Goal: Communication & Community: Share content

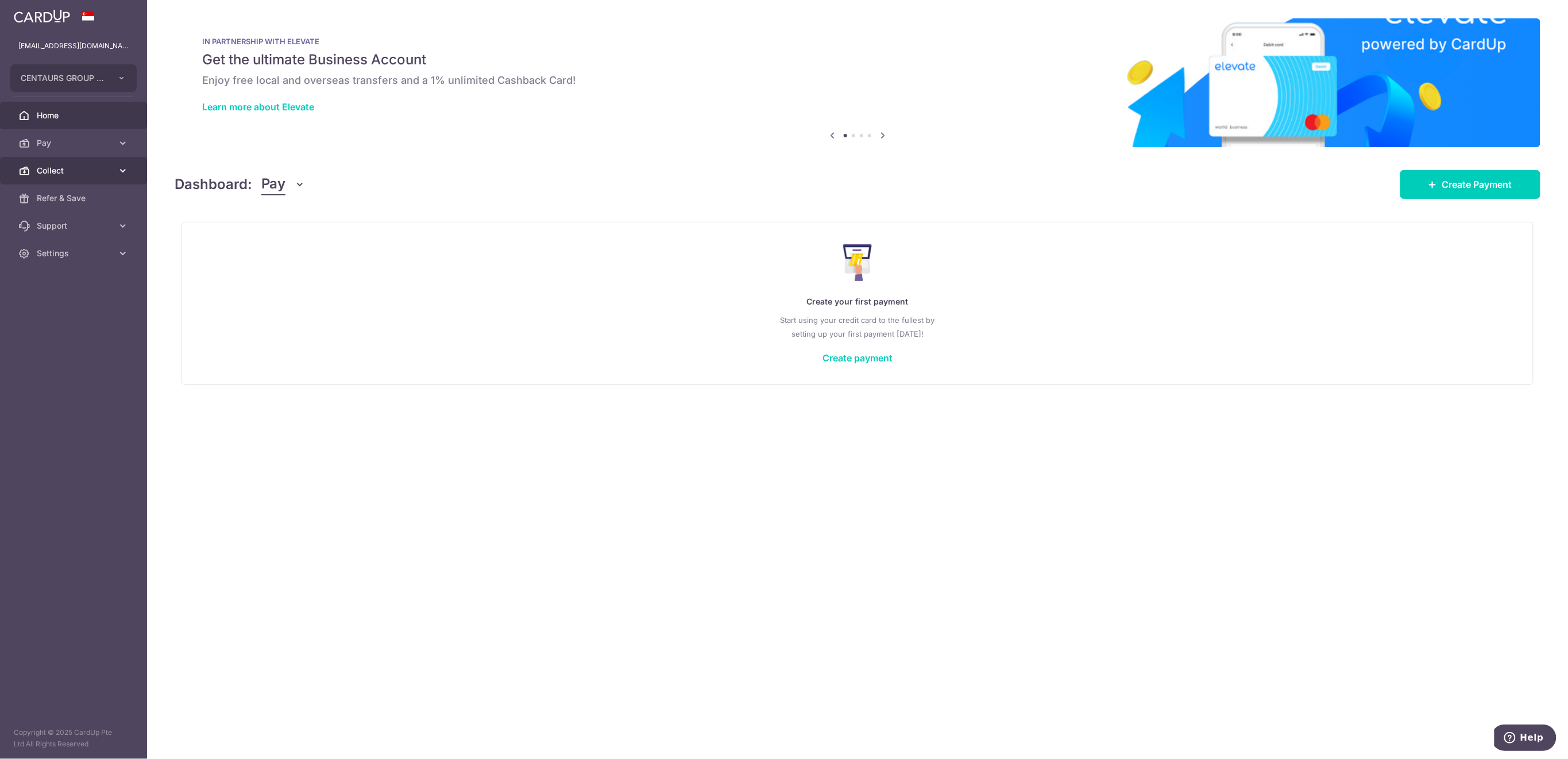
click at [76, 173] on span "Collect" at bounding box center [74, 171] width 76 height 11
click at [77, 199] on span "Dashboard" at bounding box center [74, 198] width 76 height 11
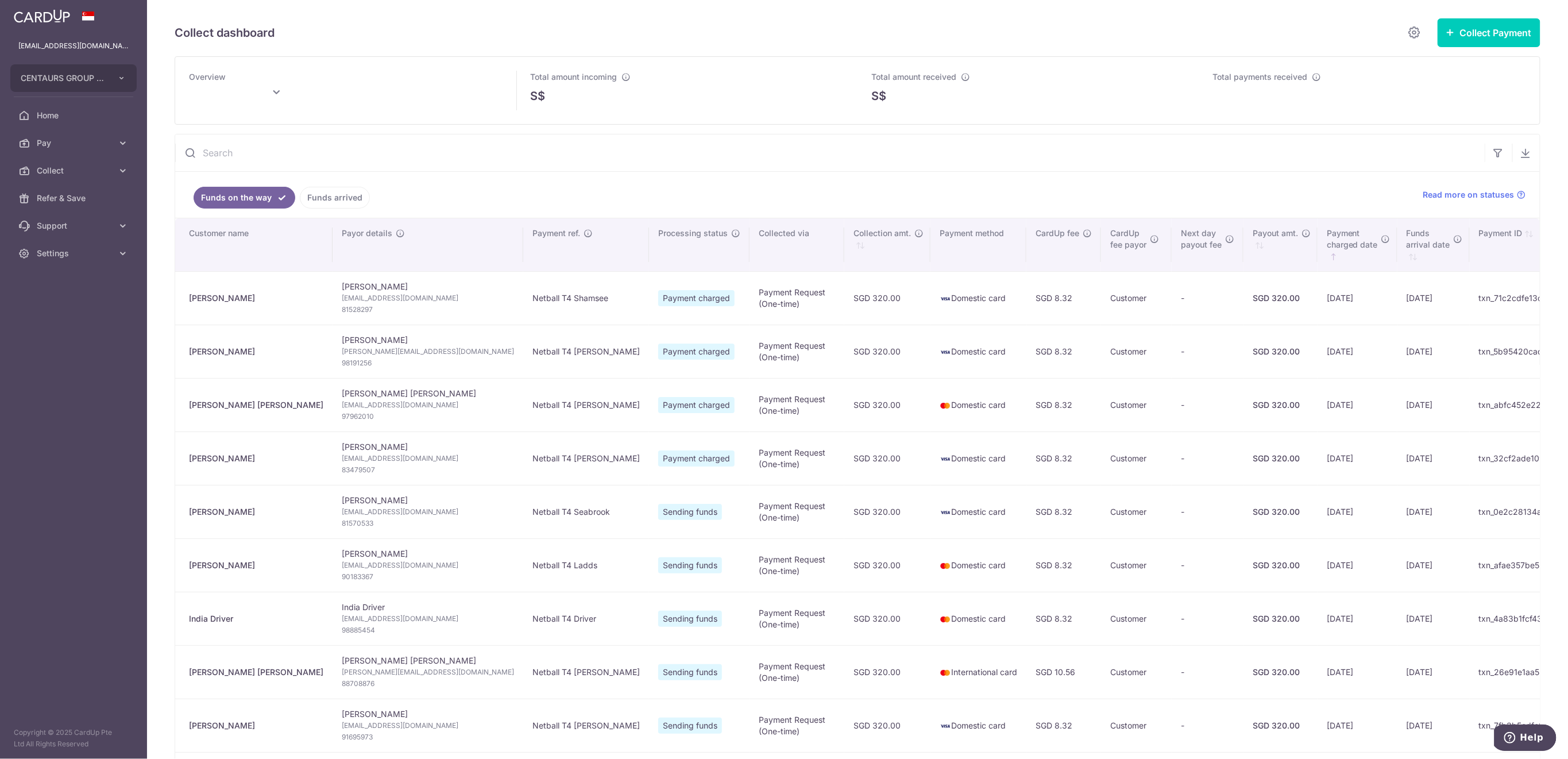
type input "October 2025"
click at [322, 196] on link "Funds arrived" at bounding box center [334, 198] width 70 height 22
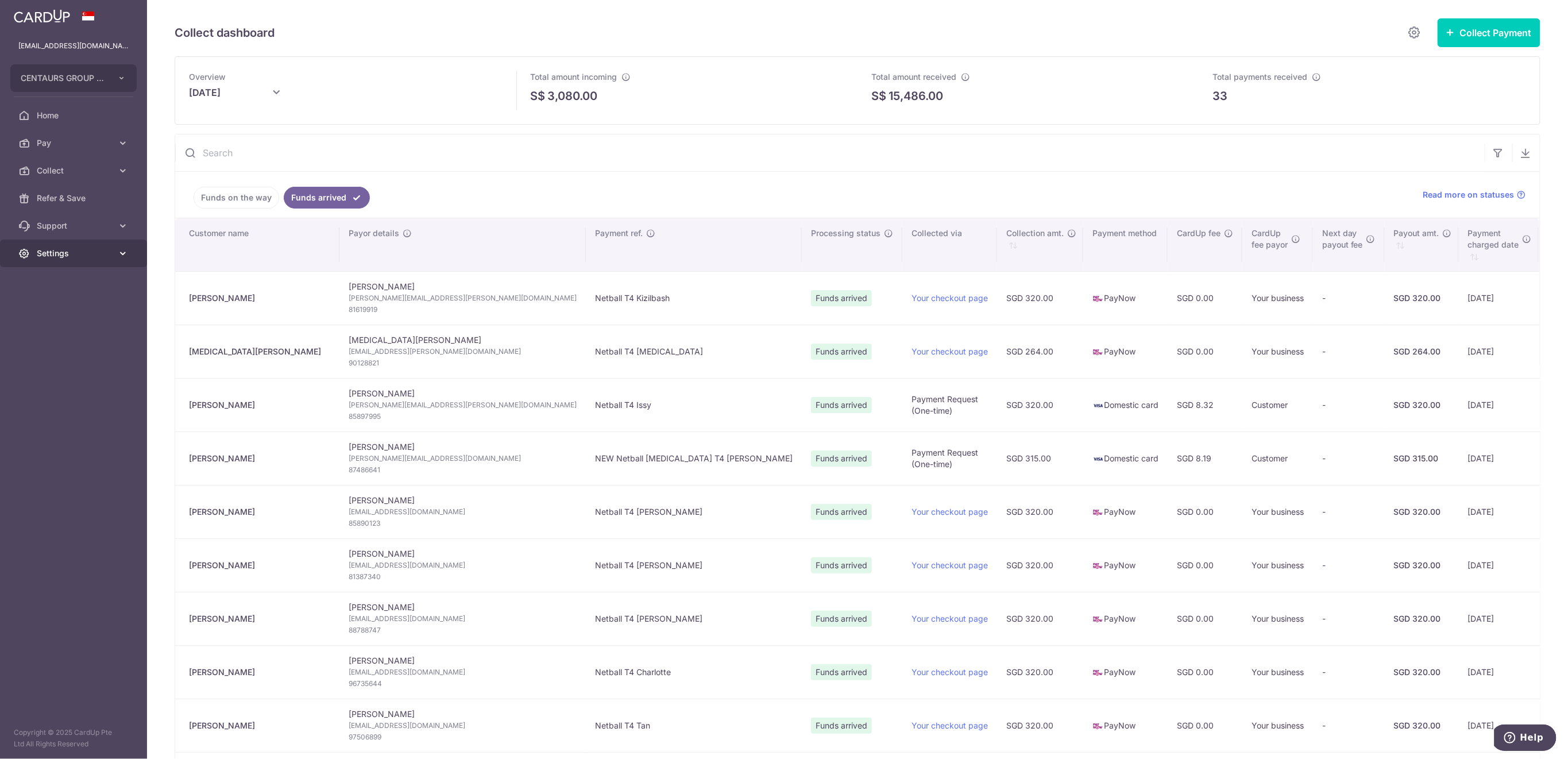
click at [102, 254] on span "Settings" at bounding box center [74, 254] width 76 height 11
click at [104, 313] on span "Logout" at bounding box center [74, 309] width 76 height 11
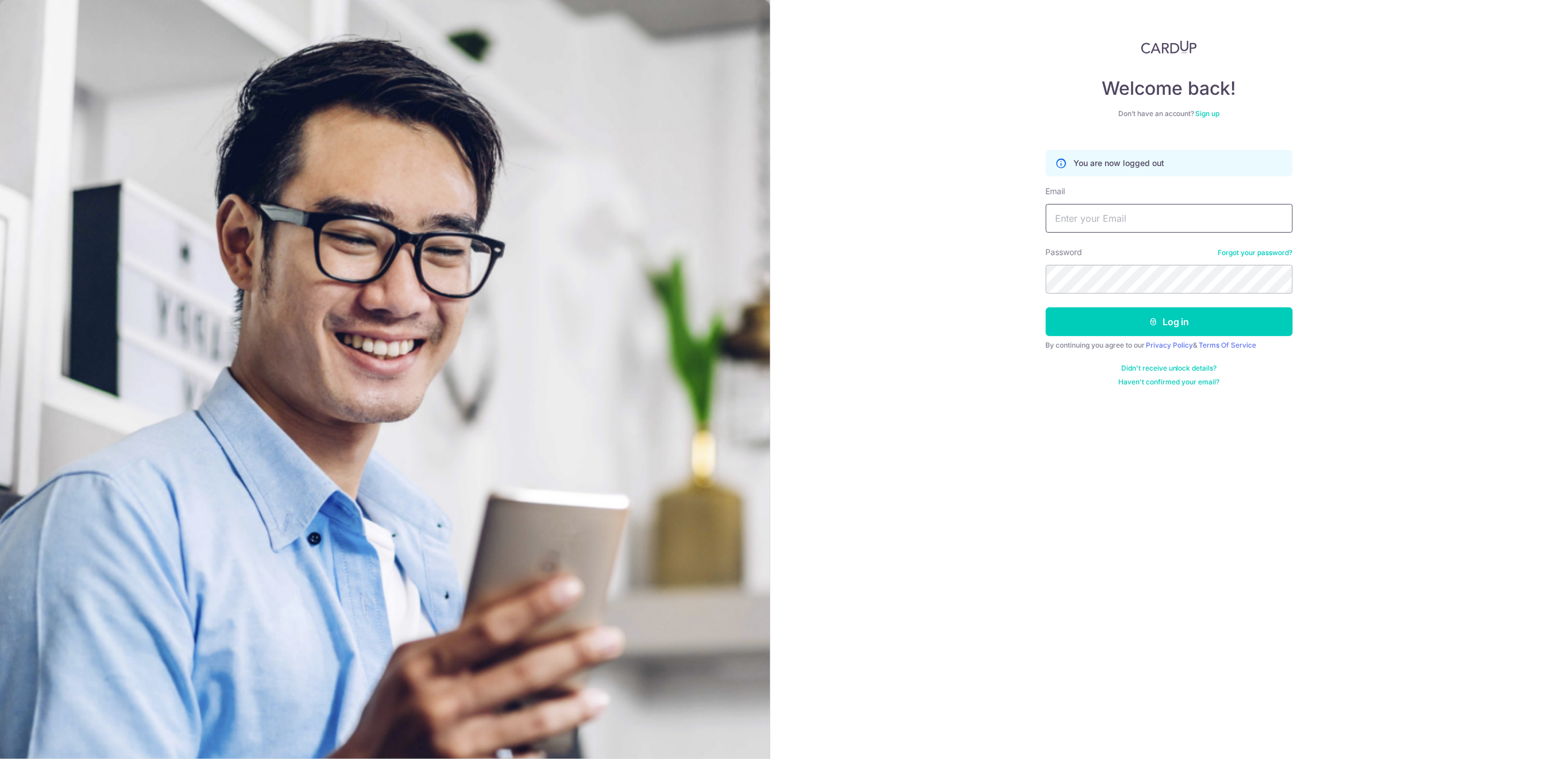
click at [1179, 215] on input "Email" at bounding box center [1169, 218] width 247 height 28
type input "[EMAIL_ADDRESS][DOMAIN_NAME]"
click at [1234, 313] on button "Log in" at bounding box center [1169, 322] width 247 height 28
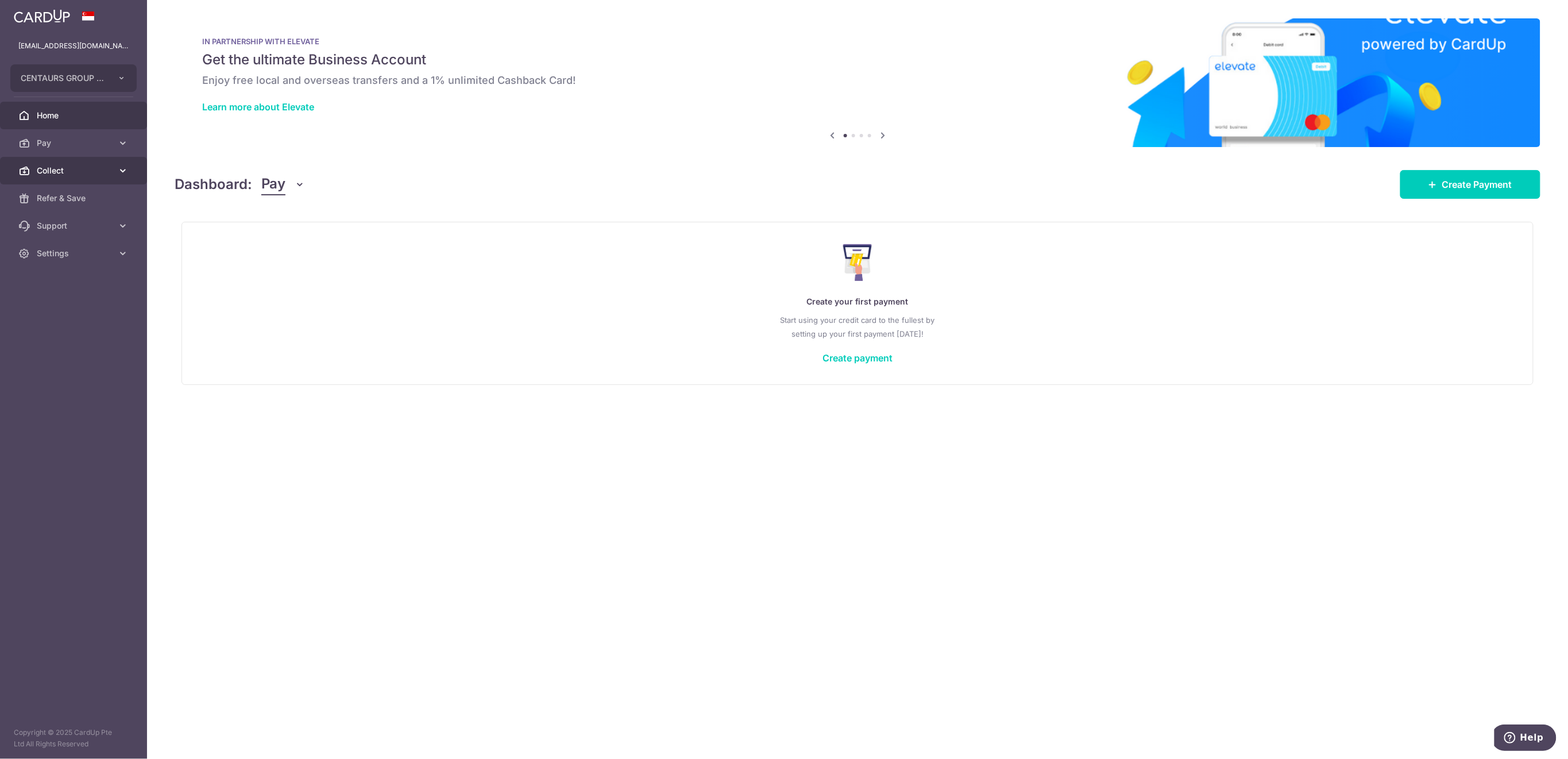
click at [62, 169] on span "Collect" at bounding box center [74, 171] width 76 height 11
click at [58, 254] on span "Payment Requests" at bounding box center [74, 254] width 76 height 11
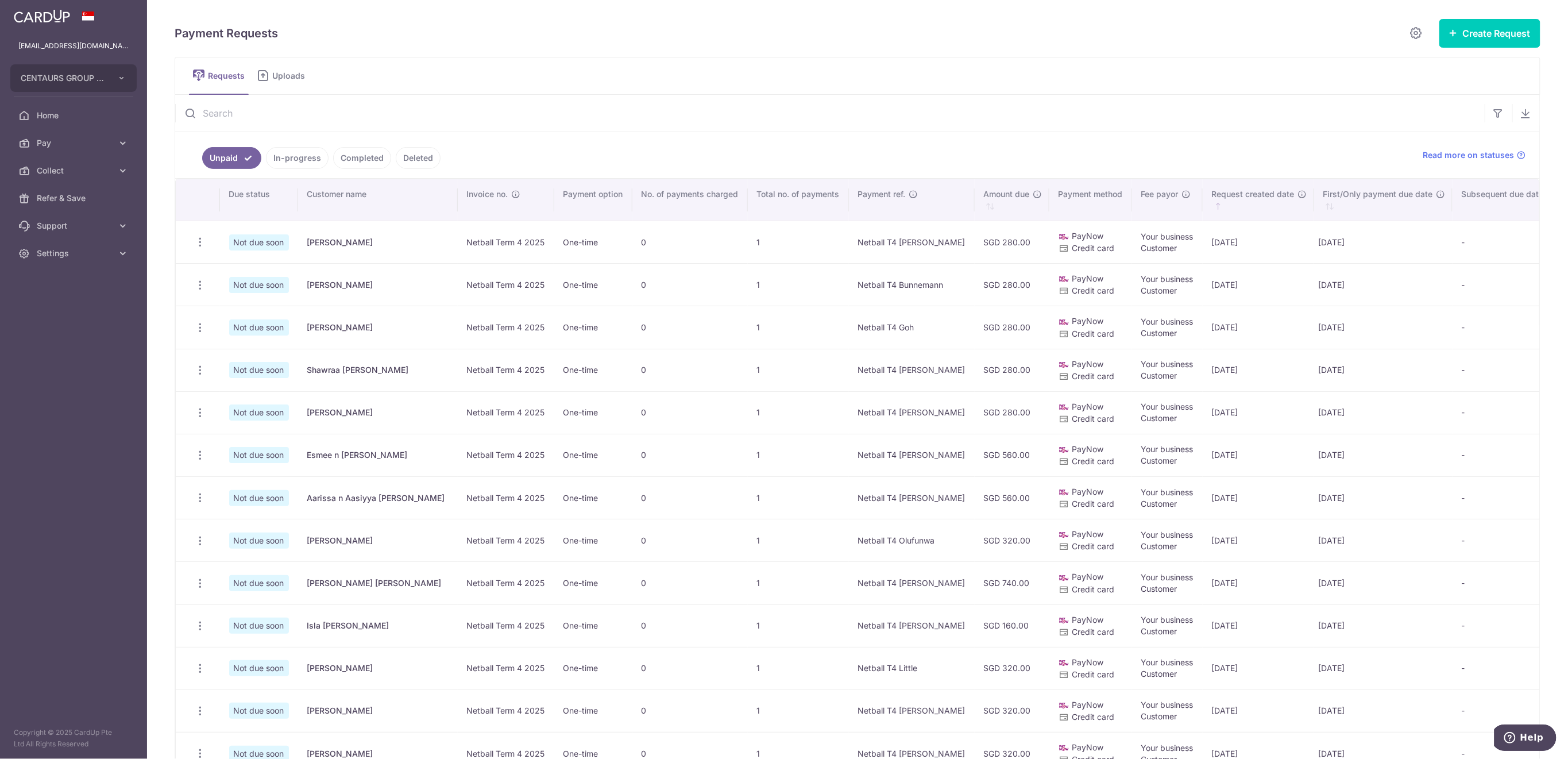
click at [236, 116] on input "text" at bounding box center [829, 113] width 1309 height 36
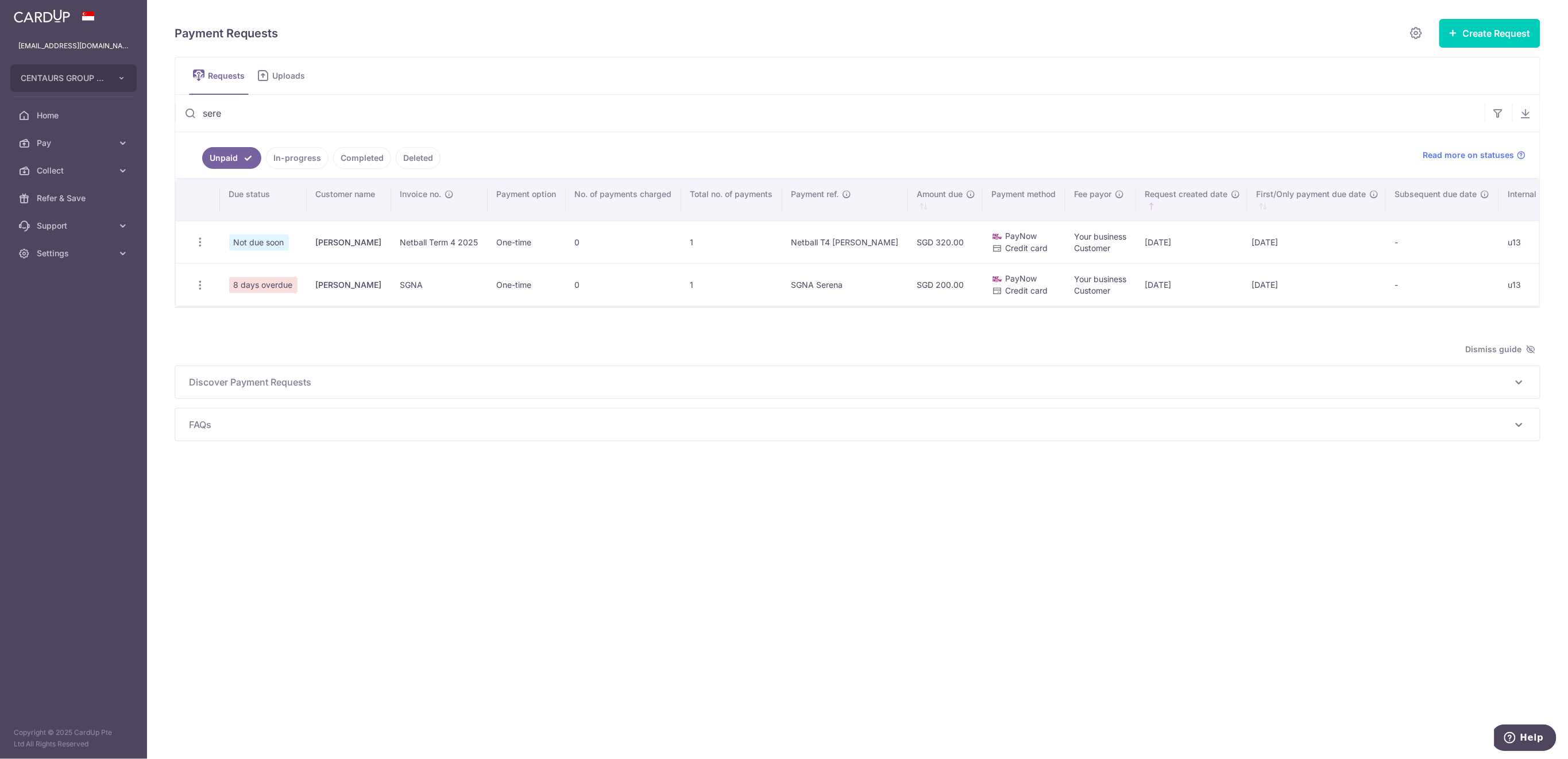
type input "ser"
click at [200, 286] on icon "button" at bounding box center [200, 285] width 12 height 12
click at [236, 373] on span "Share Request" at bounding box center [258, 371] width 72 height 14
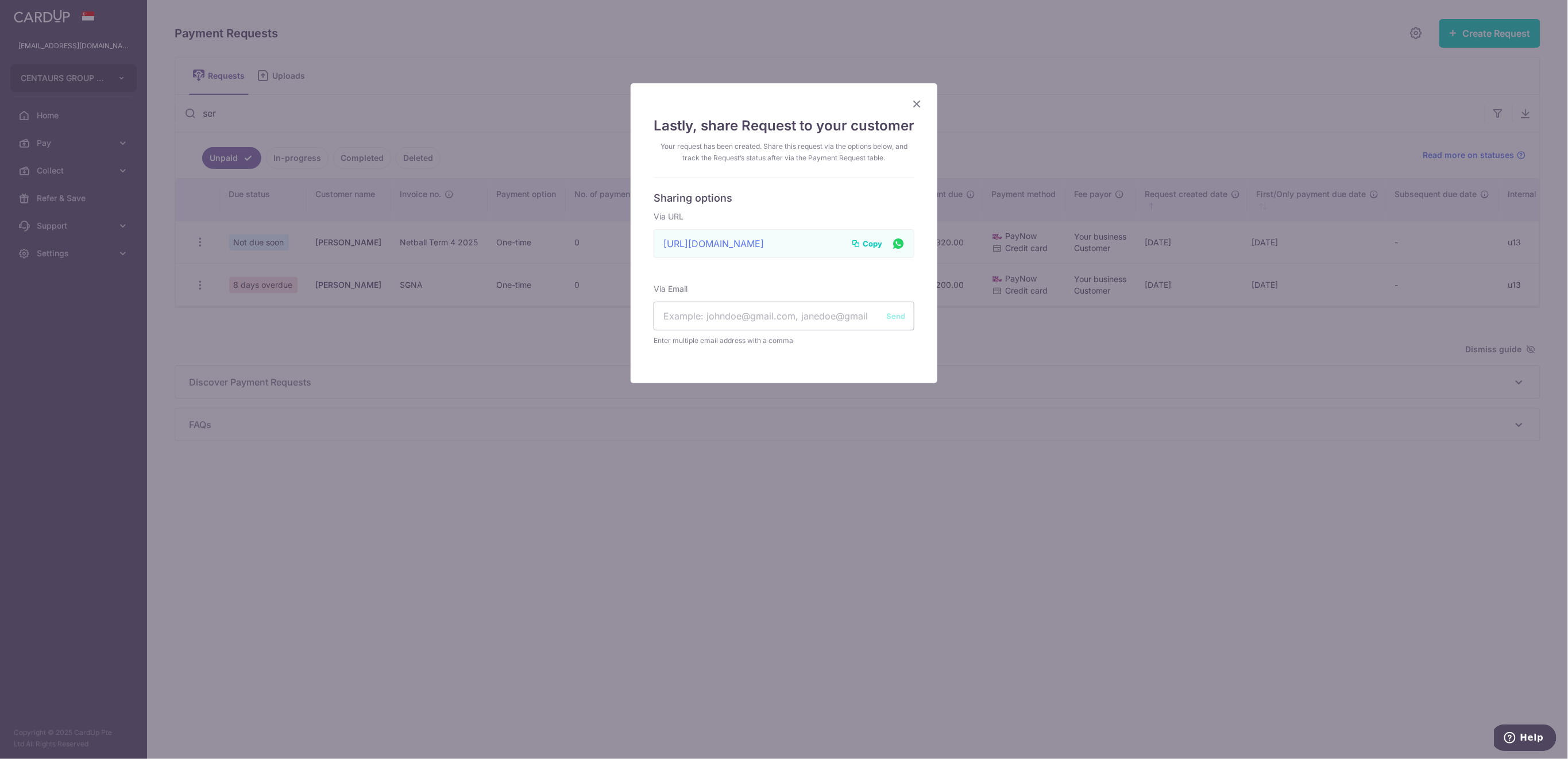
click at [870, 239] on span "Copy" at bounding box center [872, 244] width 19 height 11
click at [683, 313] on input "text" at bounding box center [784, 315] width 261 height 28
paste input "rajan_uk@hotmail.com daisygill@hotmail.com"
click at [759, 318] on input "rajan_uk@hotmail.com daisygill@hotmail.com" at bounding box center [784, 315] width 261 height 28
click at [886, 313] on button "Send" at bounding box center [895, 316] width 19 height 11
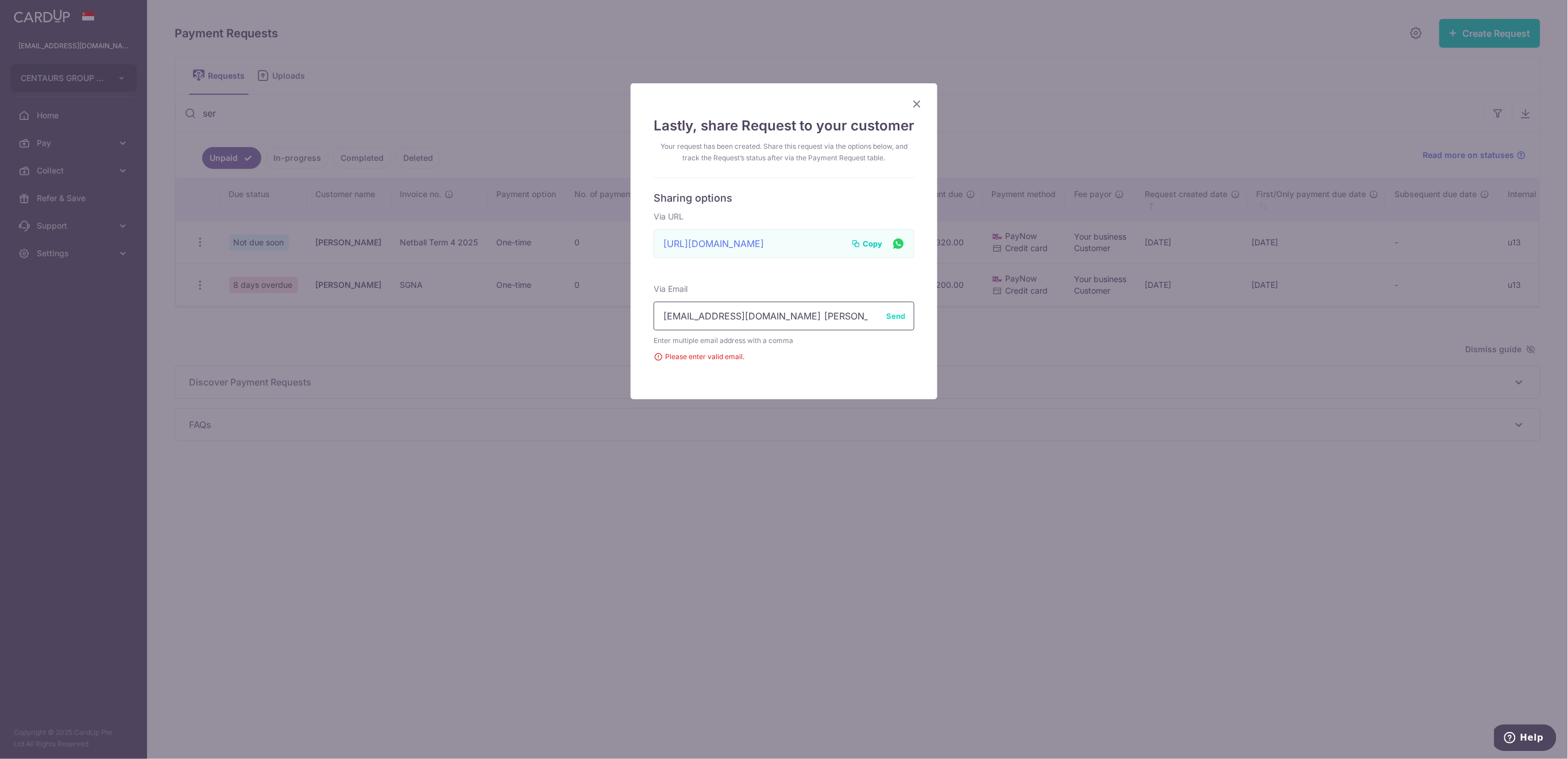
click at [759, 317] on input "rajan_uk@hotmail.com daisygill@hotmail.com" at bounding box center [784, 315] width 261 height 28
type input "rajan_uk@hotmail.com, daisygill@hotmail.com"
click at [890, 313] on button "Send" at bounding box center [895, 316] width 19 height 11
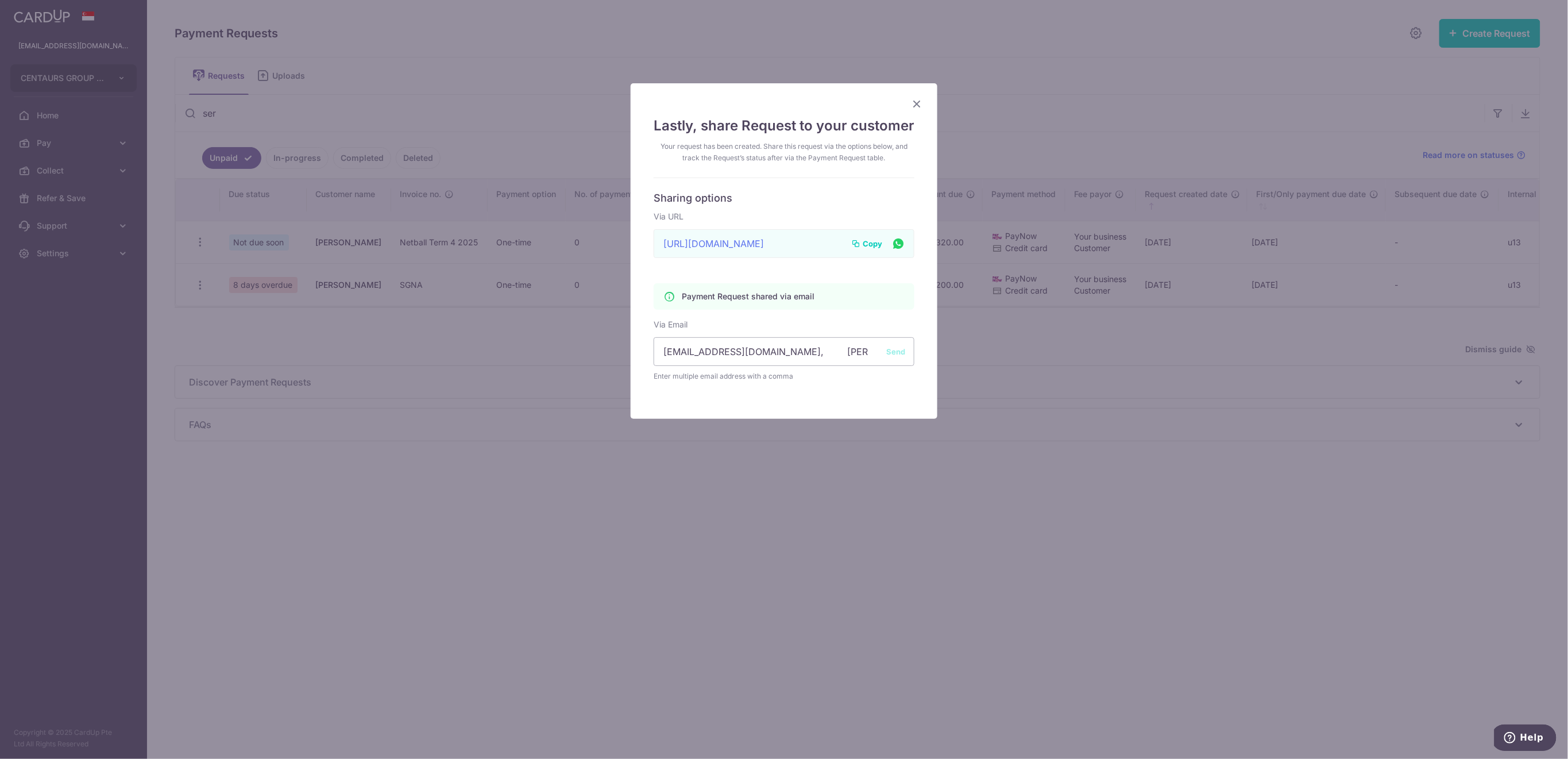
click at [910, 104] on icon "Close" at bounding box center [916, 104] width 14 height 15
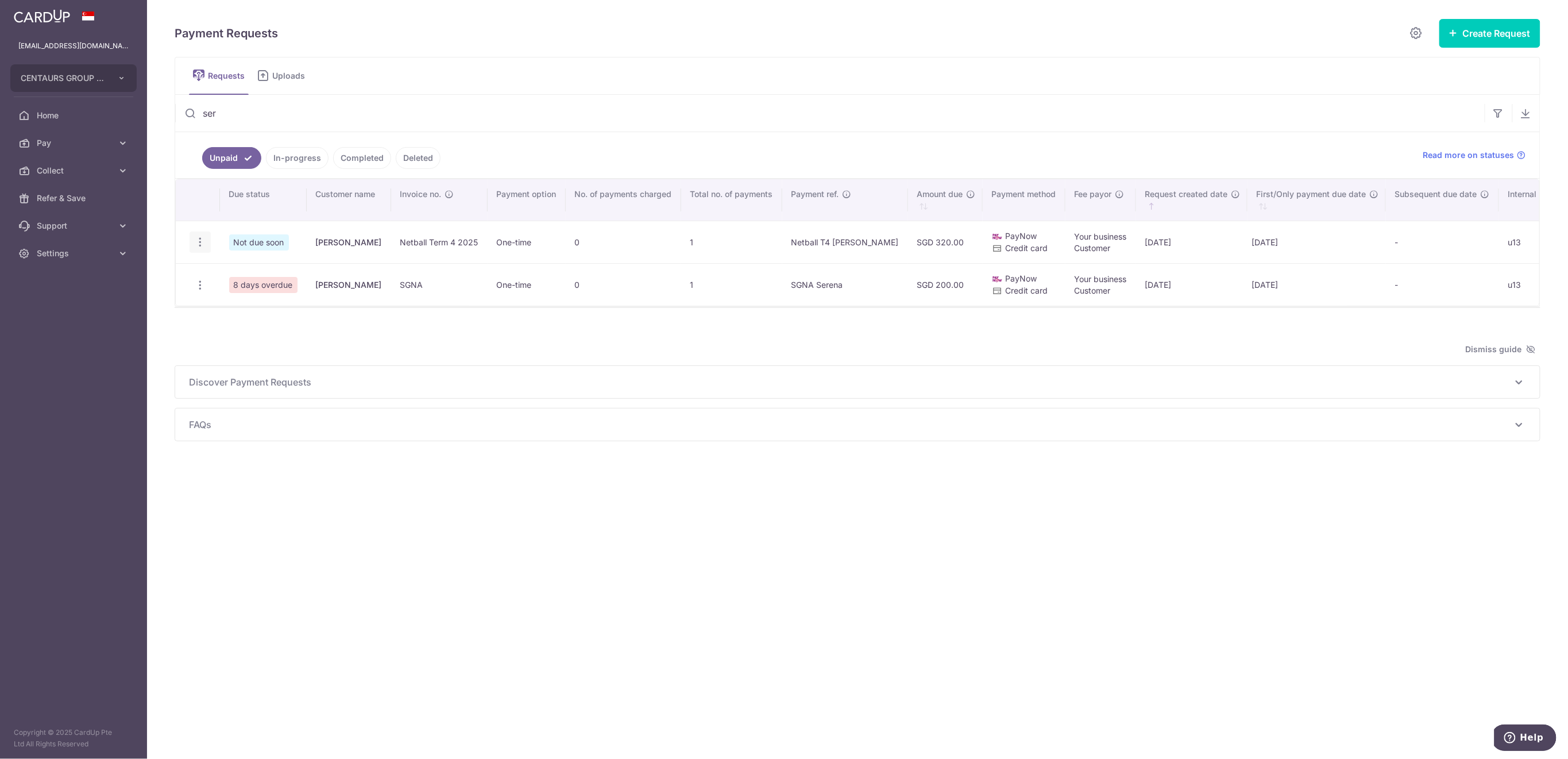
click at [201, 243] on icon "button" at bounding box center [200, 242] width 12 height 12
click at [281, 331] on span "Share Request" at bounding box center [258, 329] width 72 height 14
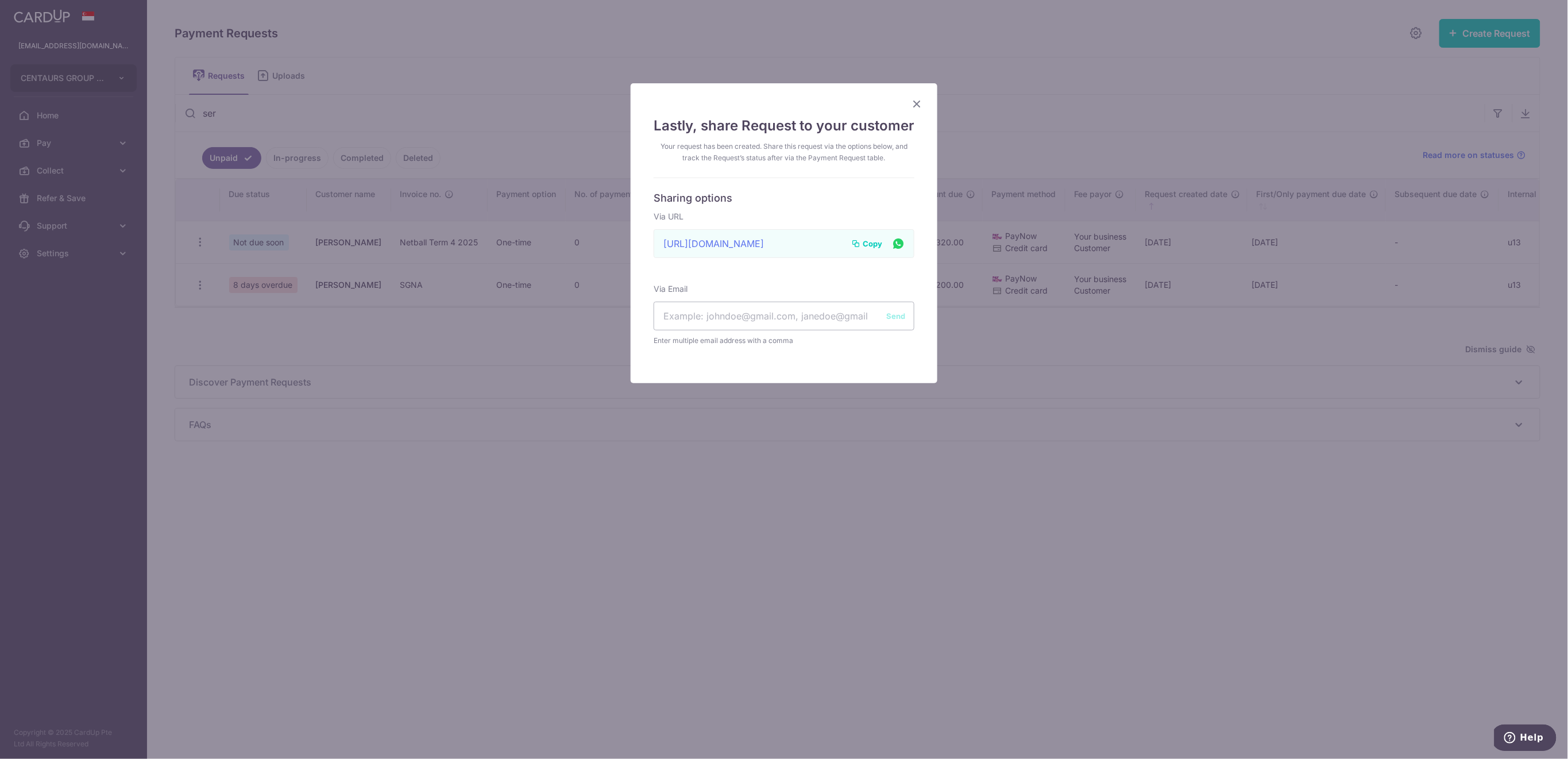
click at [862, 244] on span "Copy" at bounding box center [872, 244] width 19 height 11
click at [743, 309] on input "text" at bounding box center [784, 315] width 261 height 28
paste input "rajan_uk@hotmail.com daisygill@hotmail.com"
click at [754, 319] on input "rajan_uk@hotmail.com daisygill@hotmail.com" at bounding box center [784, 315] width 261 height 28
type input "rajan_uk@hotmail.com, daisygill@hotmail.com"
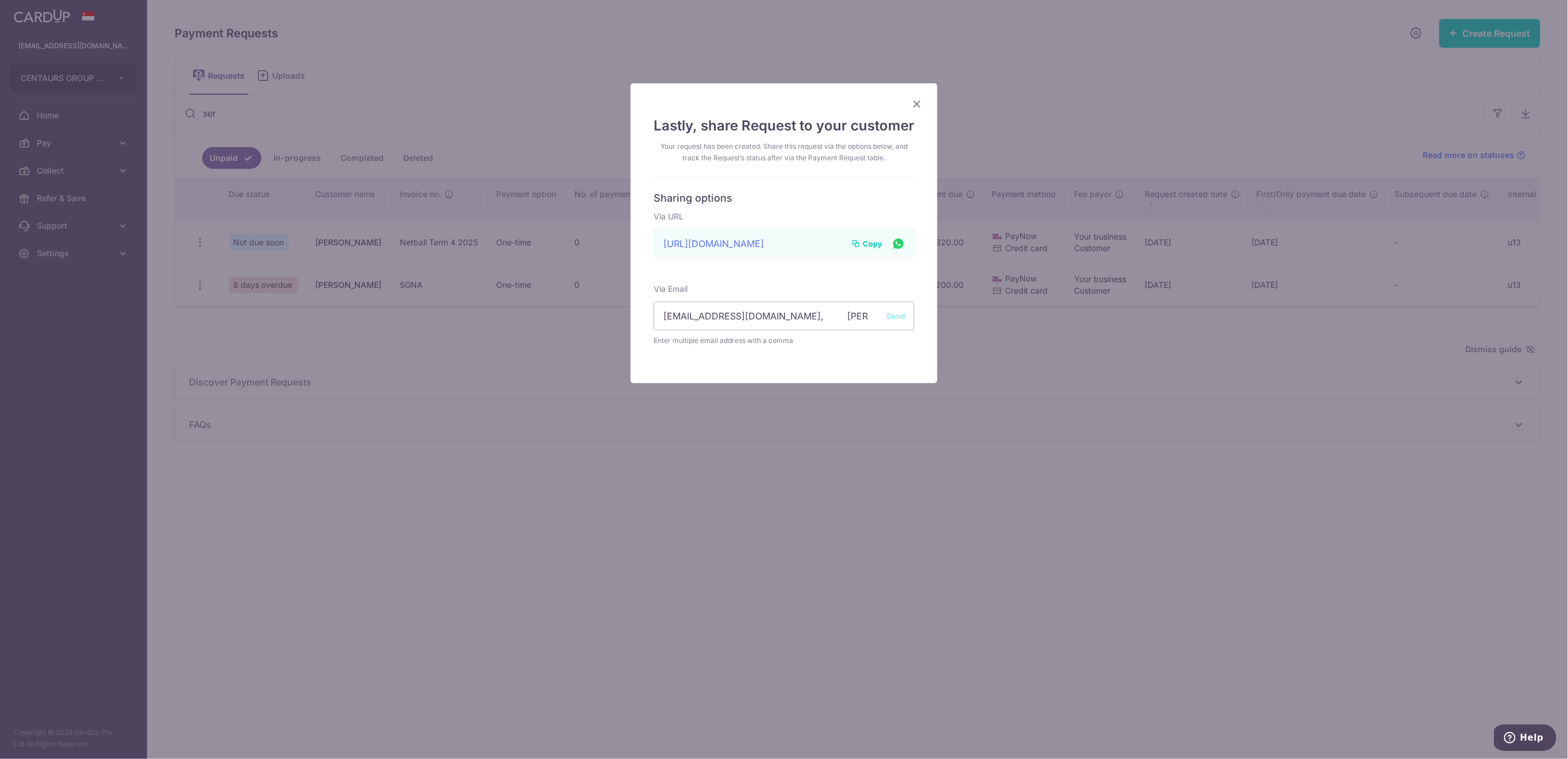
click at [888, 318] on button "Send" at bounding box center [895, 316] width 19 height 11
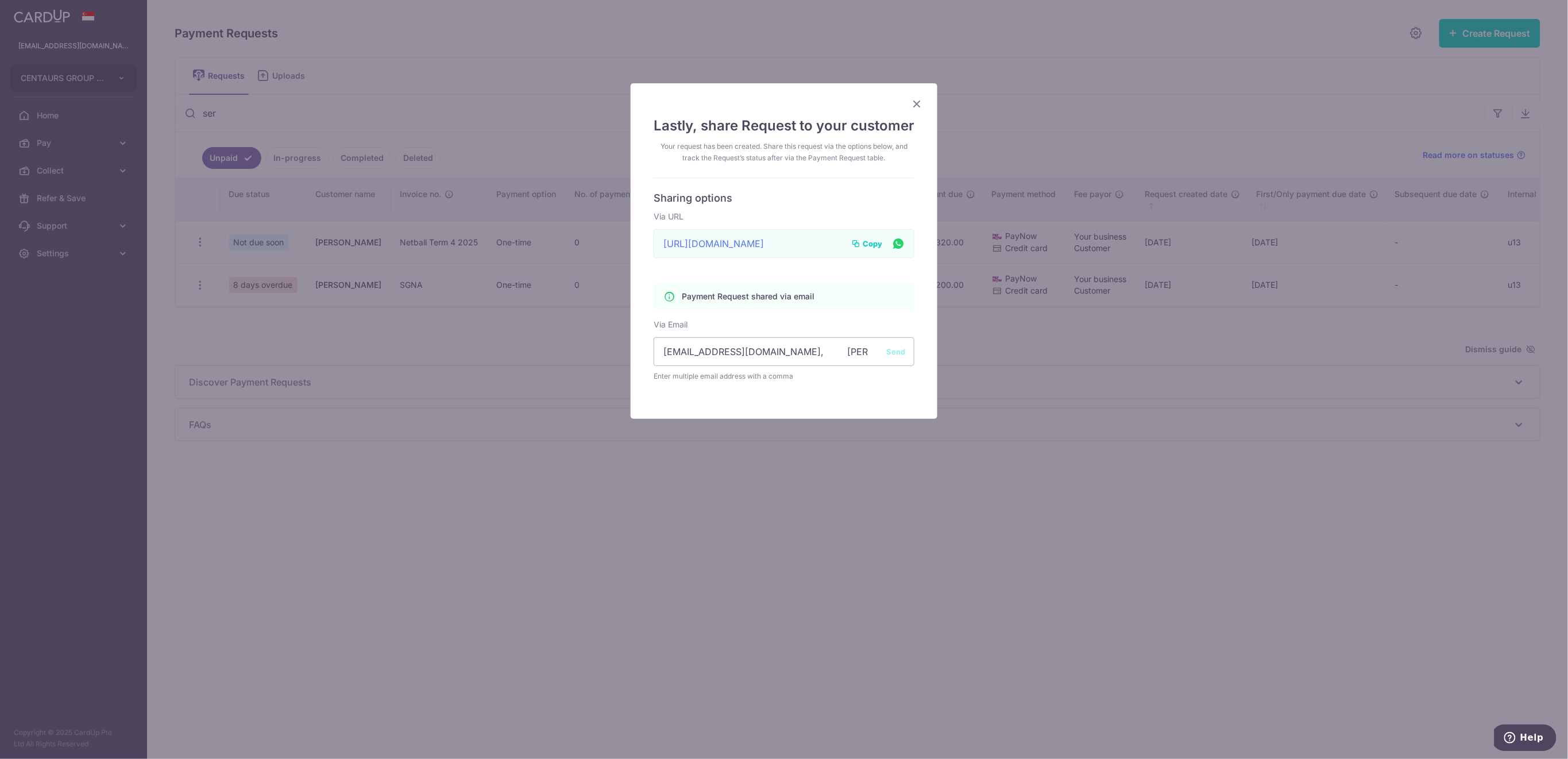
click at [914, 105] on icon "Close" at bounding box center [916, 104] width 14 height 15
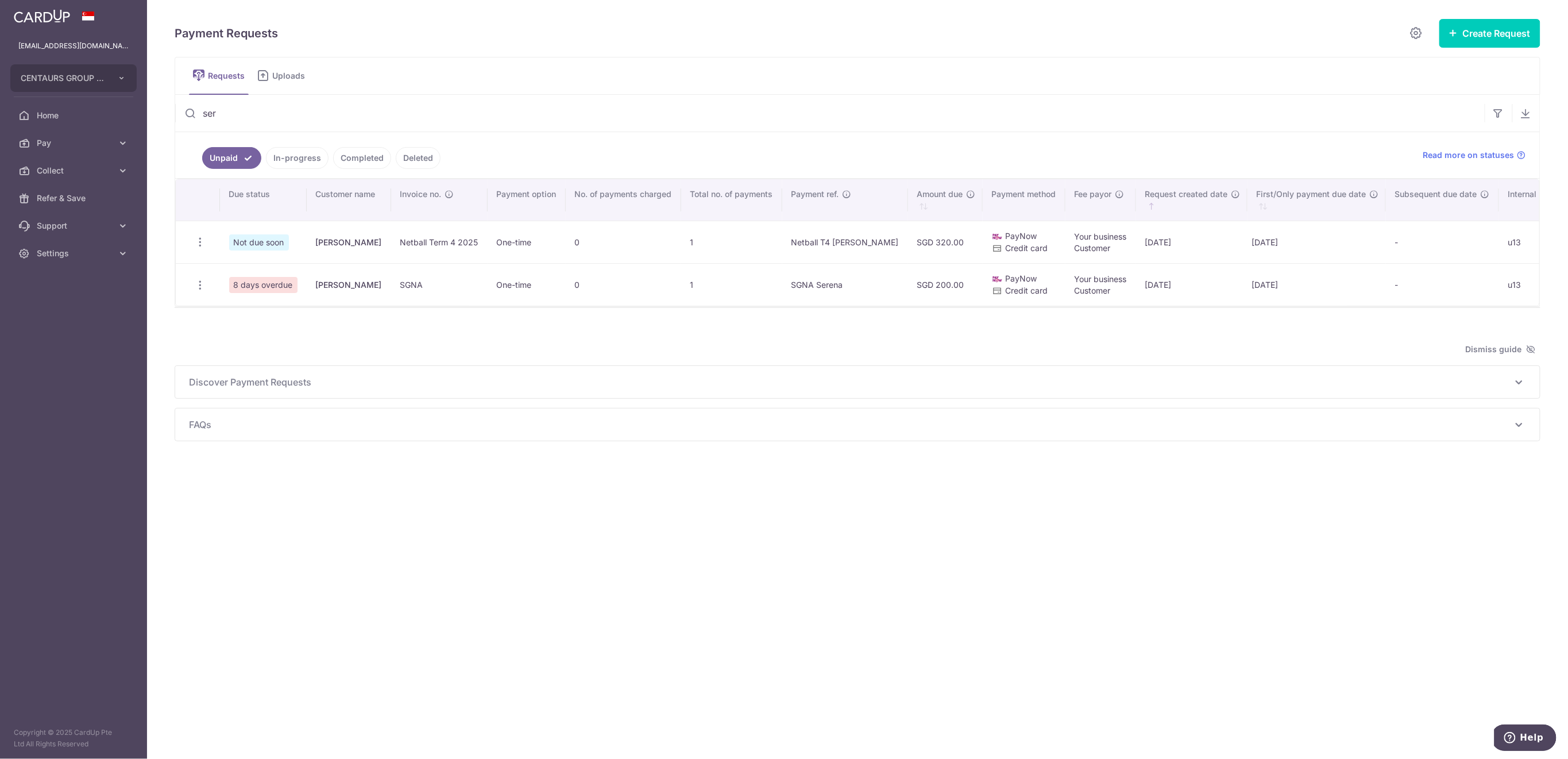
click at [247, 117] on input "ser" at bounding box center [829, 113] width 1309 height 36
type input "s"
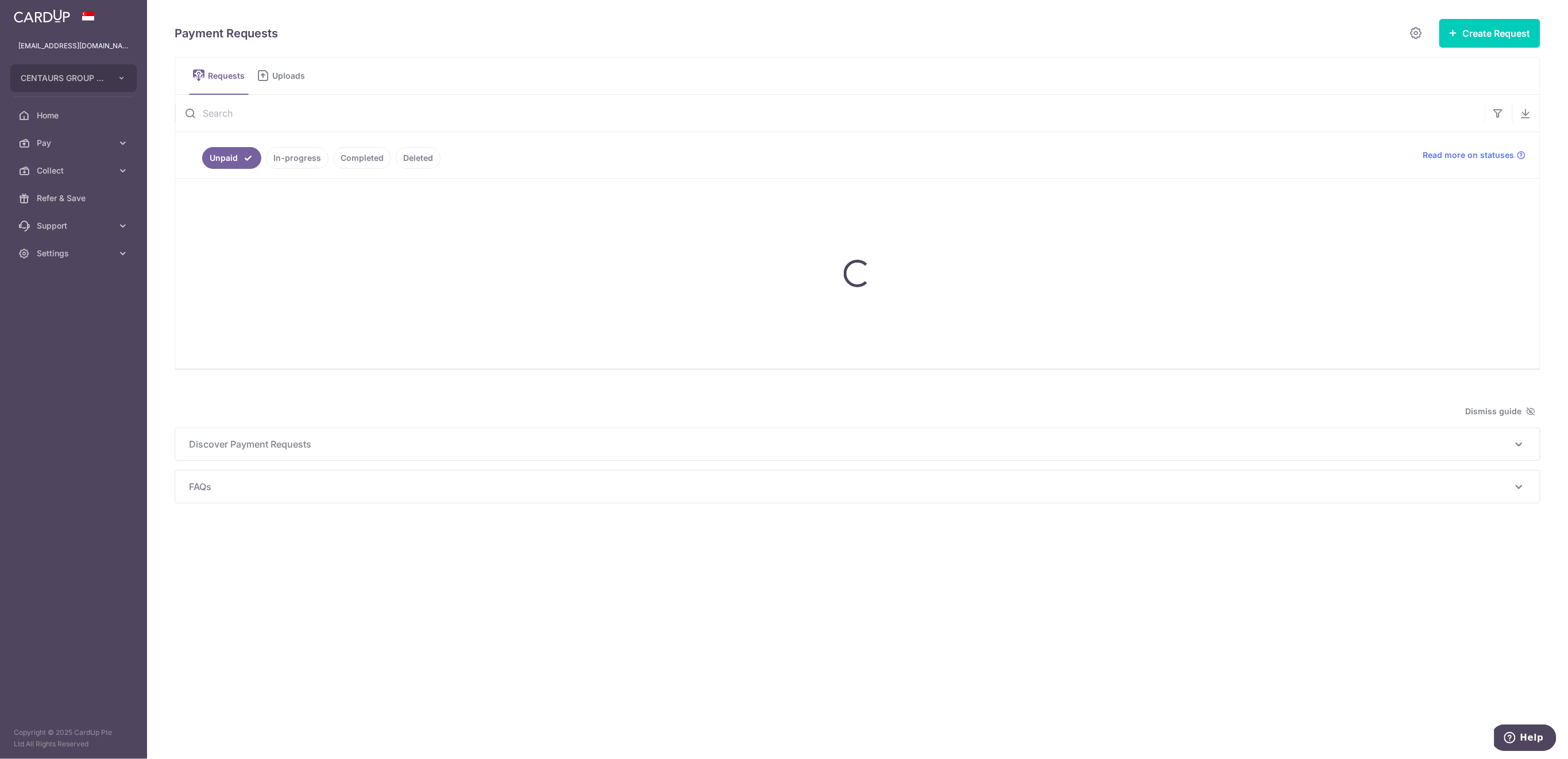
click at [243, 116] on input "text" at bounding box center [829, 113] width 1309 height 36
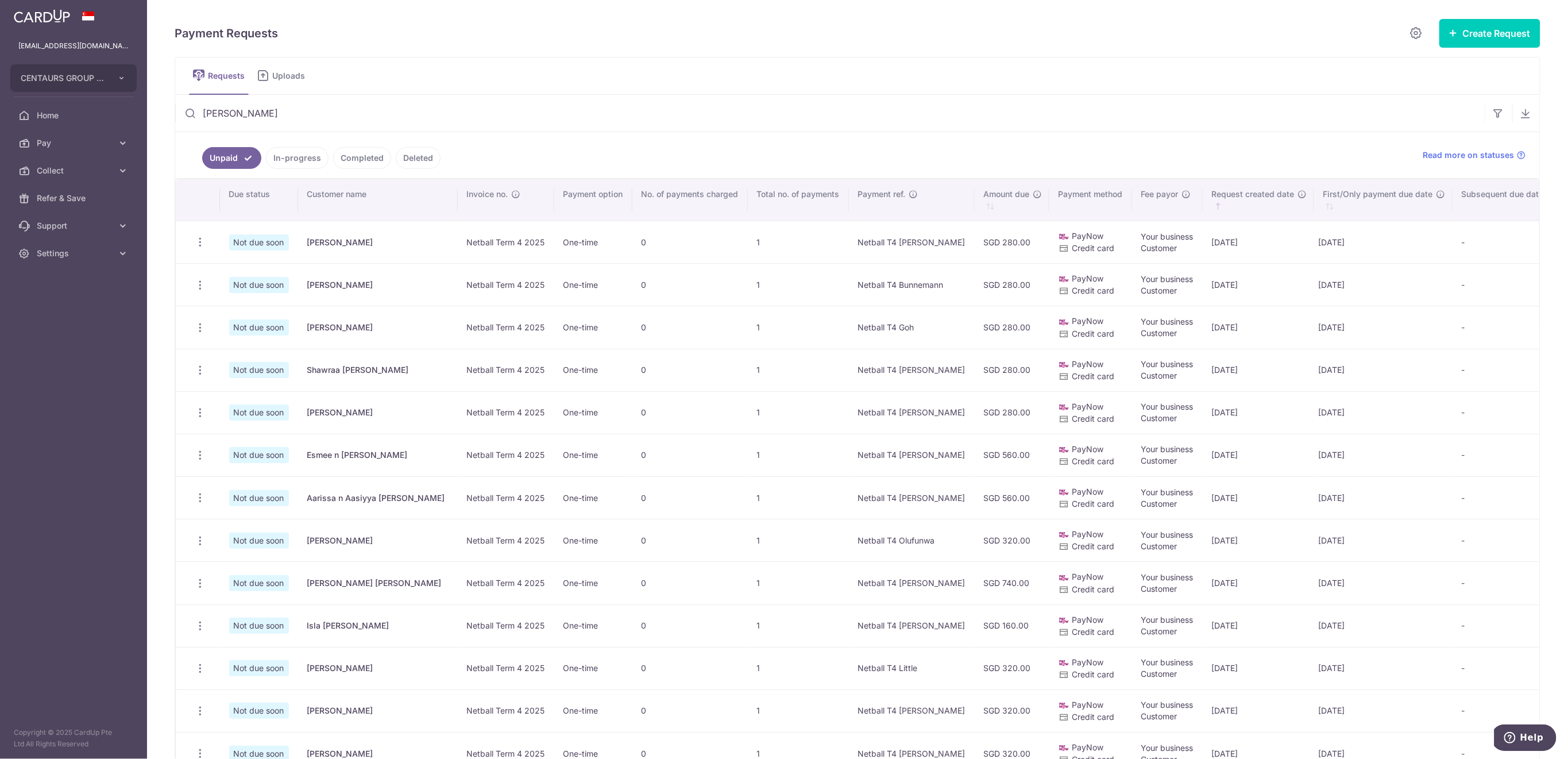
click at [286, 118] on input "bateman" at bounding box center [829, 113] width 1309 height 36
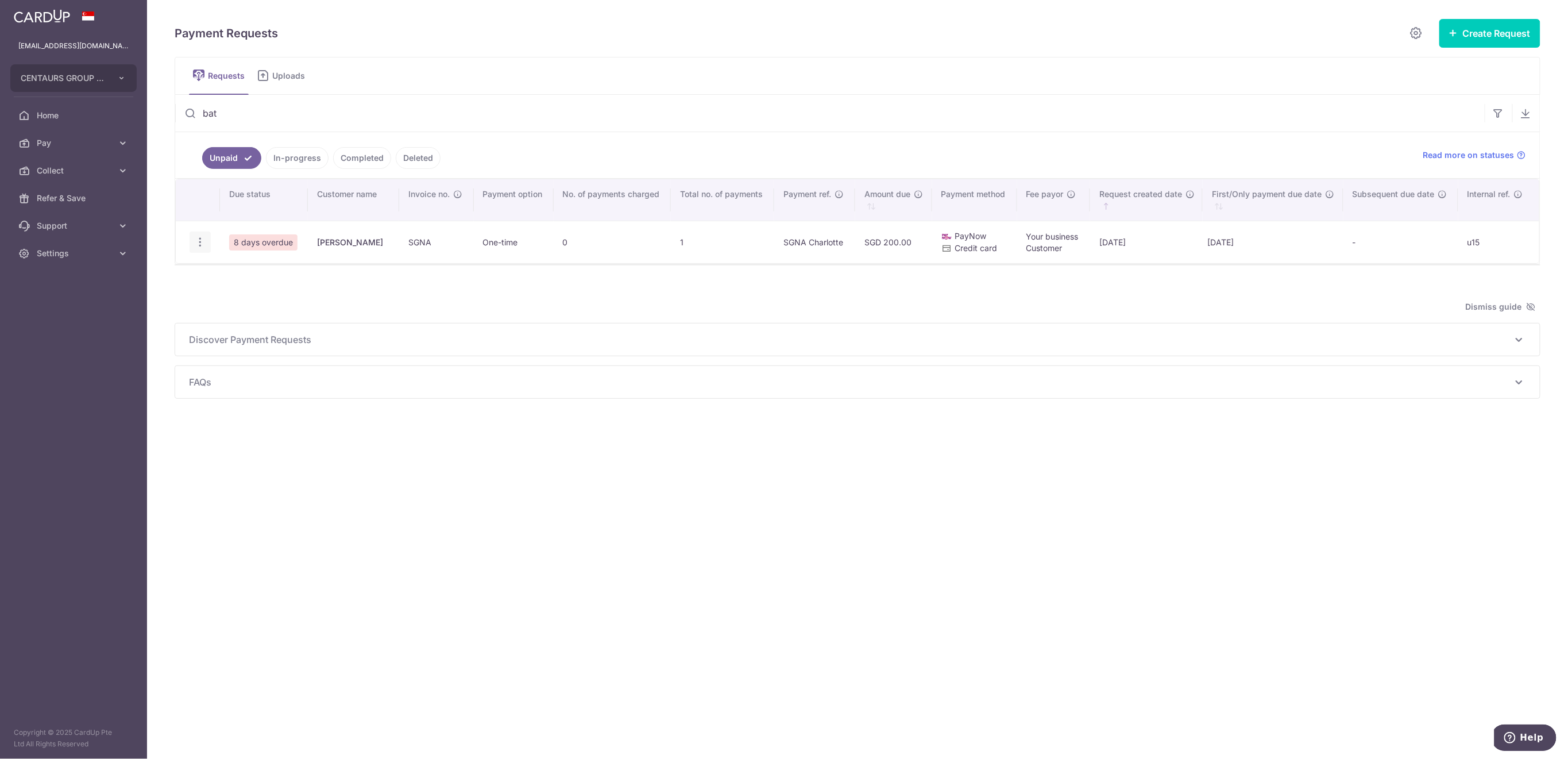
type input "bat"
click at [198, 240] on icon "button" at bounding box center [200, 242] width 12 height 12
click at [232, 325] on span "Share Request" at bounding box center [258, 329] width 72 height 14
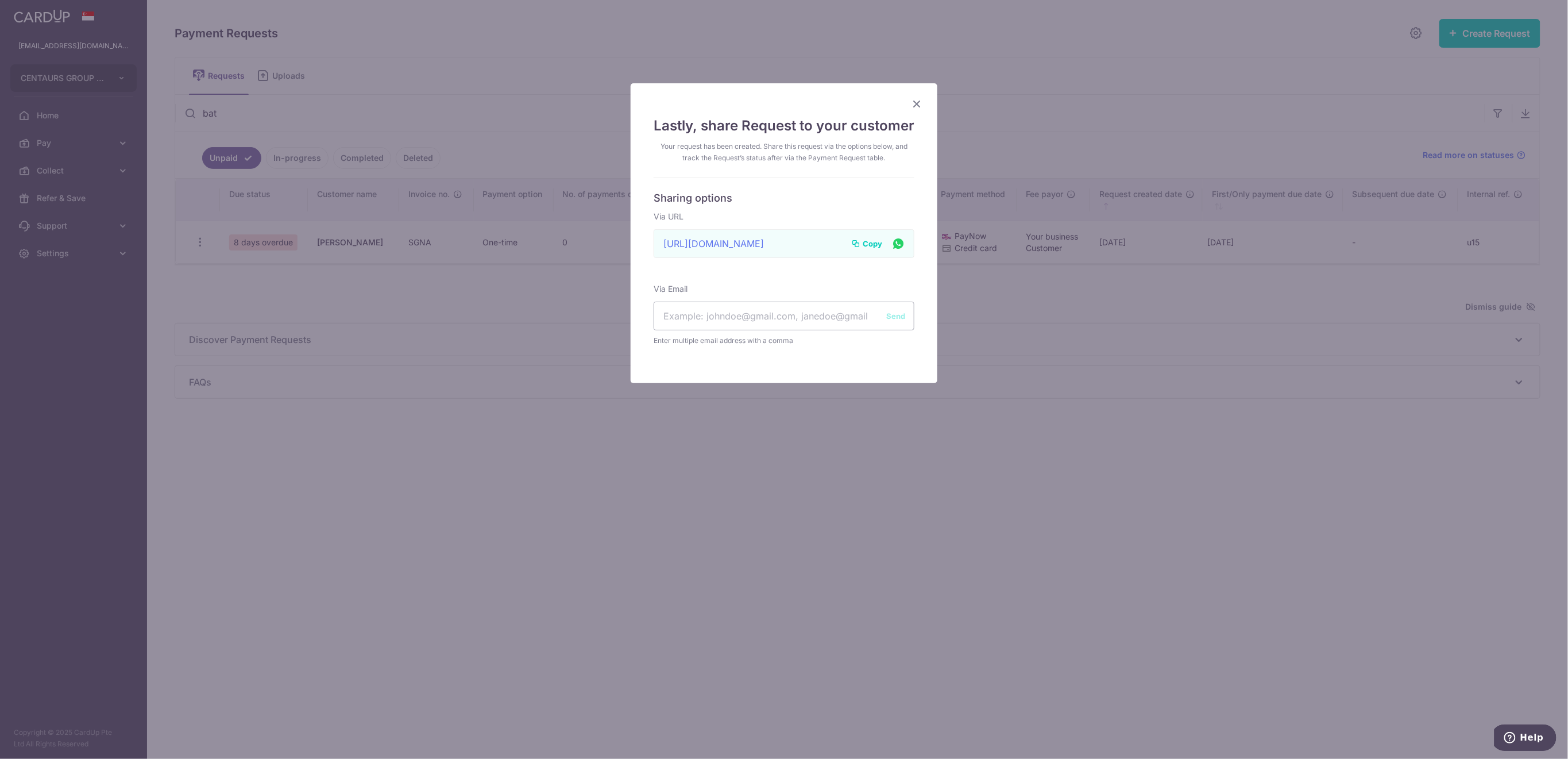
click at [871, 241] on span "Copy" at bounding box center [872, 244] width 19 height 11
click at [722, 317] on input "text" at bounding box center [784, 315] width 261 height 28
paste input "johndaniellebateman@gmail.com"
type input "johndaniellebateman@gmail.com"
click at [894, 319] on button "Send" at bounding box center [895, 316] width 19 height 11
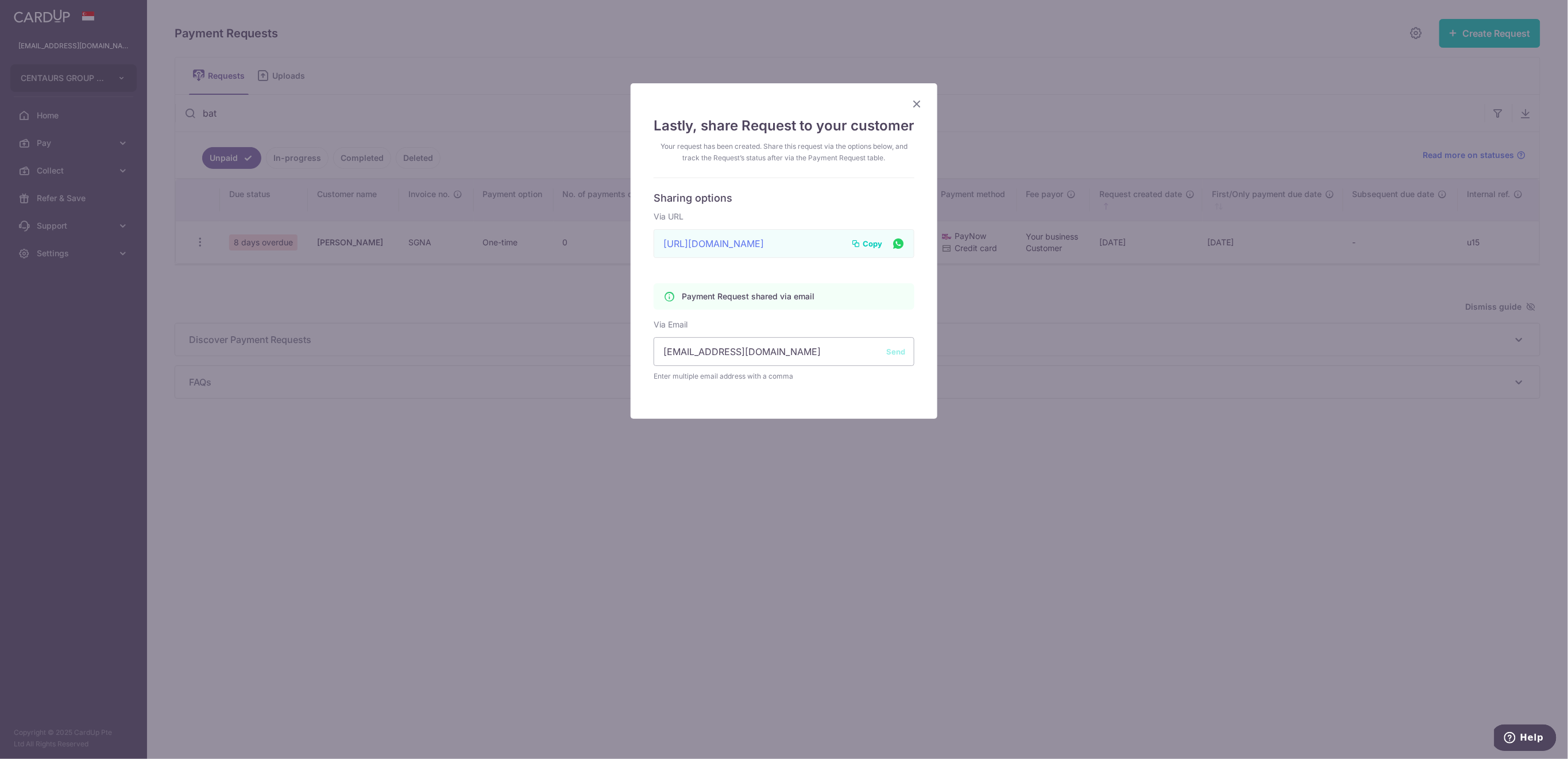
click at [912, 102] on icon "Close" at bounding box center [916, 104] width 14 height 15
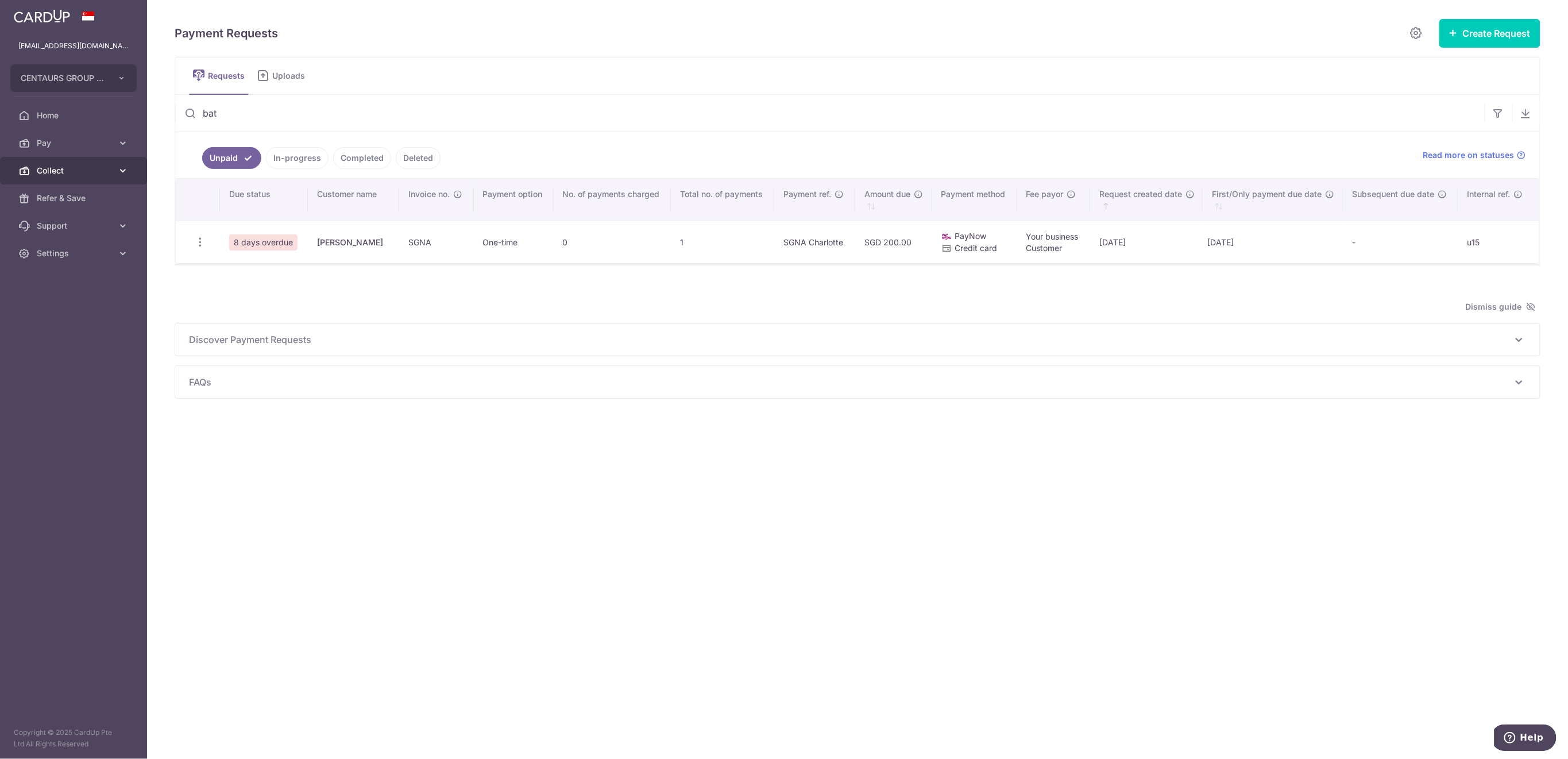
click at [87, 172] on span "Collect" at bounding box center [74, 171] width 76 height 11
click at [80, 205] on link "Dashboard" at bounding box center [74, 198] width 147 height 28
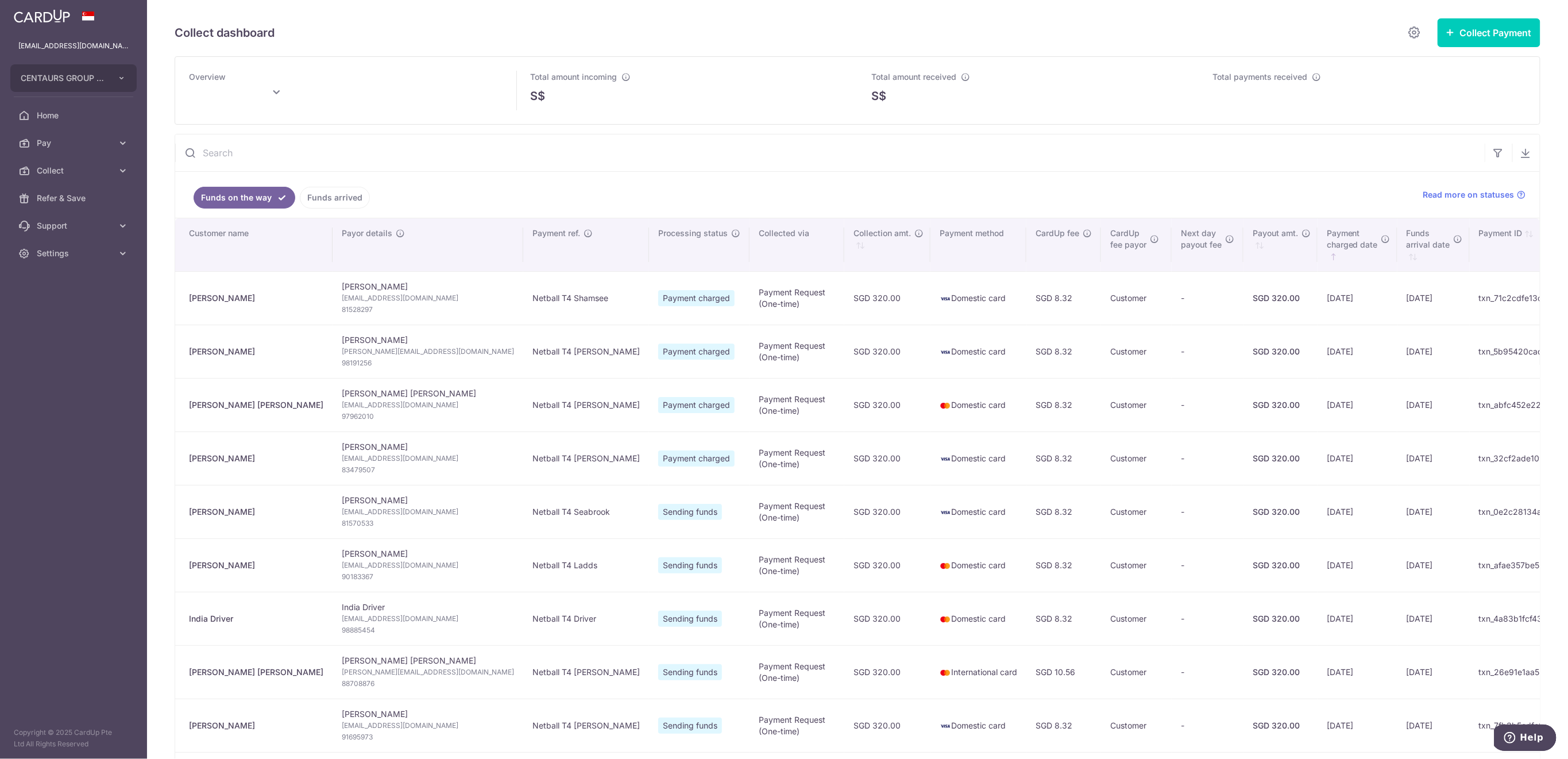
type input "October 2025"
click at [85, 253] on span "Settings" at bounding box center [74, 254] width 76 height 11
click at [90, 316] on link "Logout" at bounding box center [74, 309] width 147 height 28
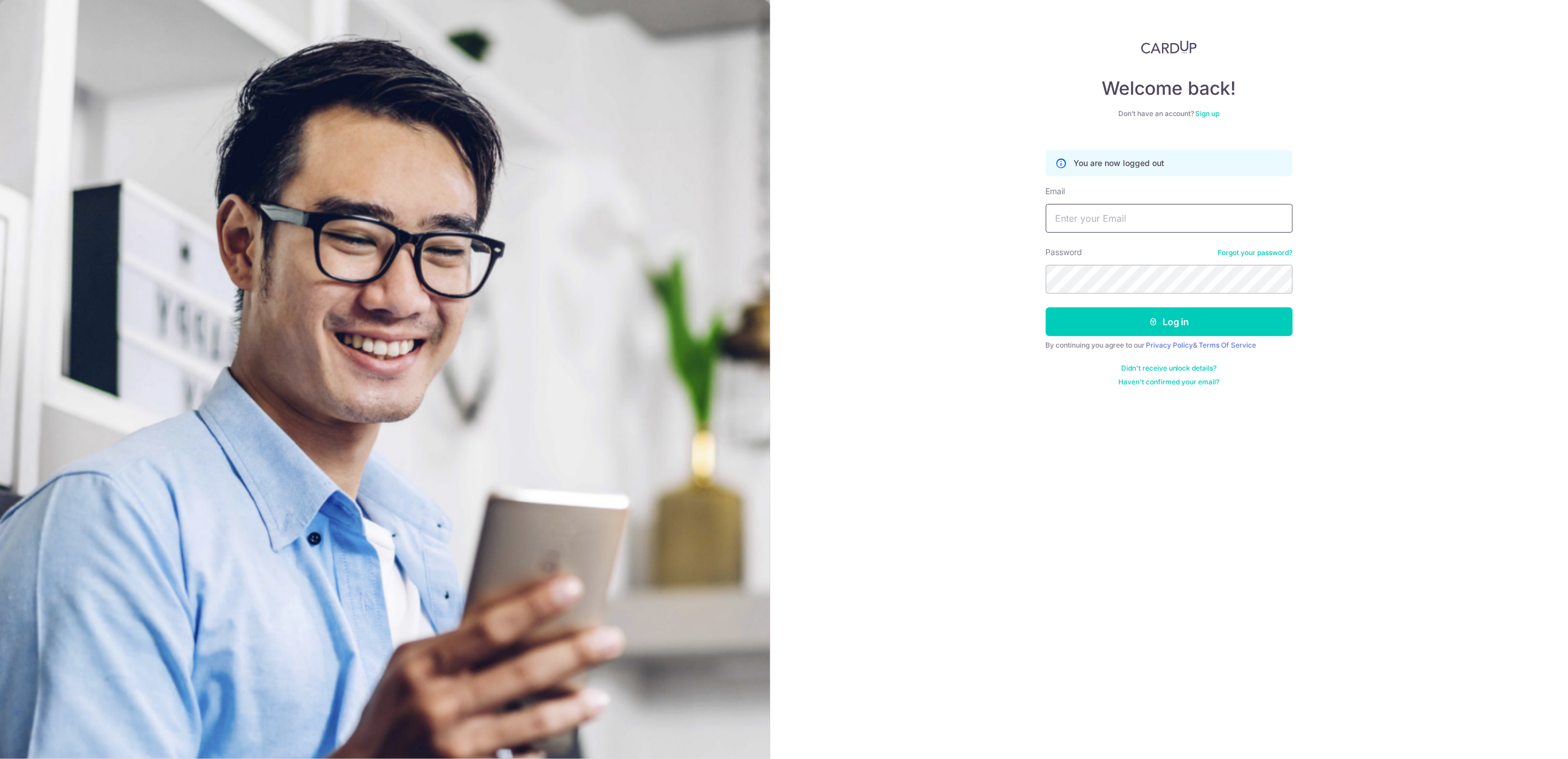
click at [1168, 215] on input "Email" at bounding box center [1169, 218] width 247 height 28
type input "finance@centaursgroup.com"
click at [1147, 331] on button "Log in" at bounding box center [1169, 322] width 247 height 28
